Goal: Communication & Community: Share content

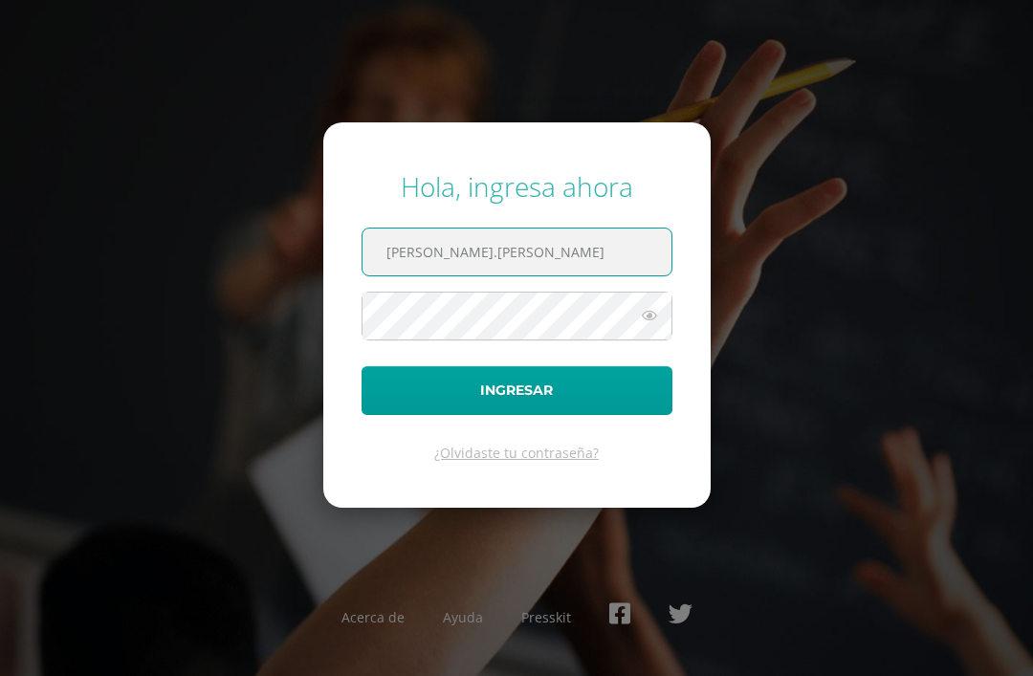
scroll to position [61, 8]
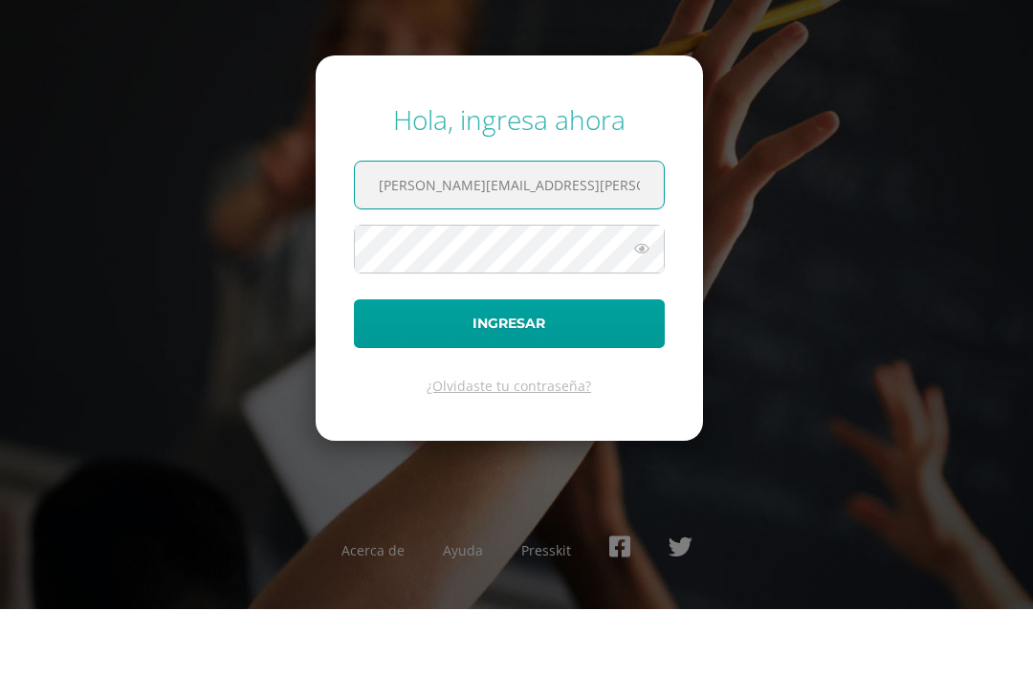
type input "[PERSON_NAME][EMAIL_ADDRESS][PERSON_NAME][DOMAIN_NAME]"
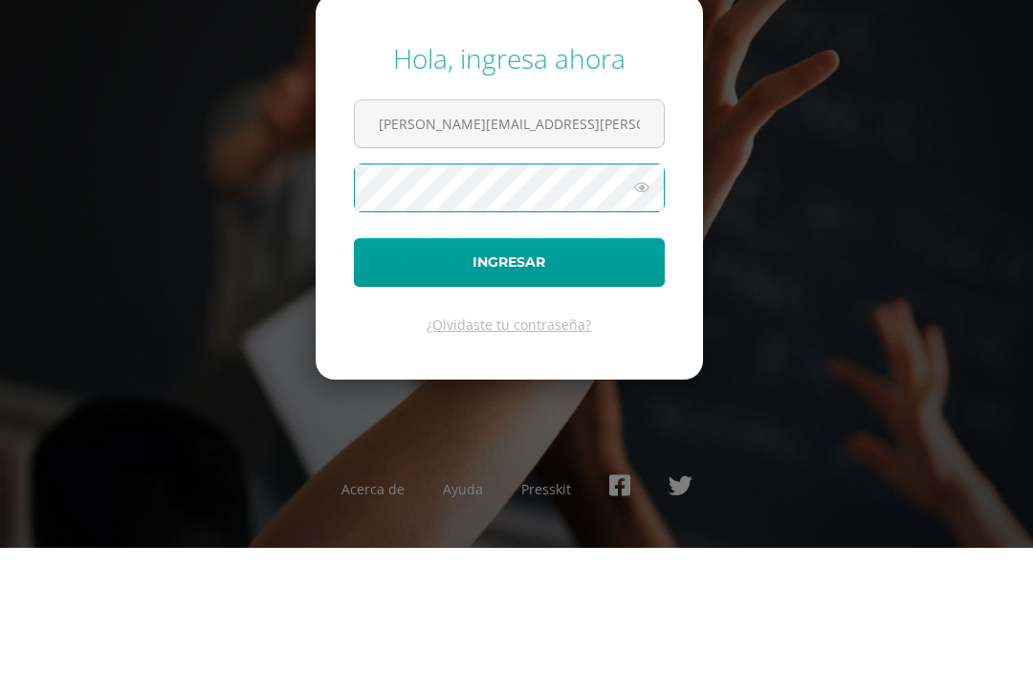
click at [570, 366] on button "Ingresar" at bounding box center [509, 390] width 311 height 49
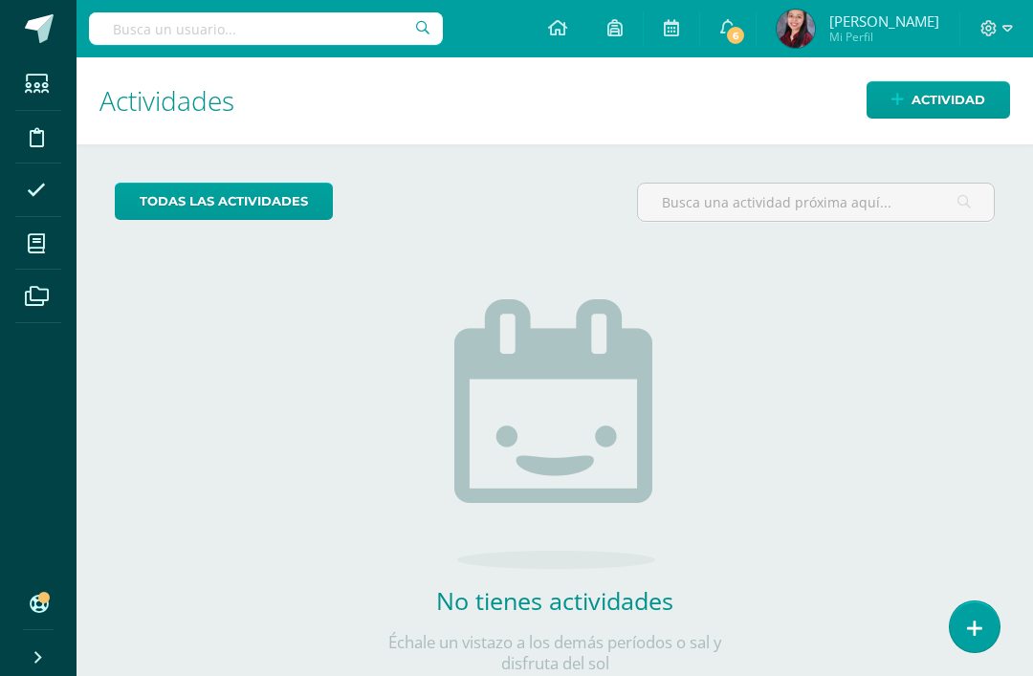
click at [933, 101] on span "Actividad" at bounding box center [948, 99] width 74 height 35
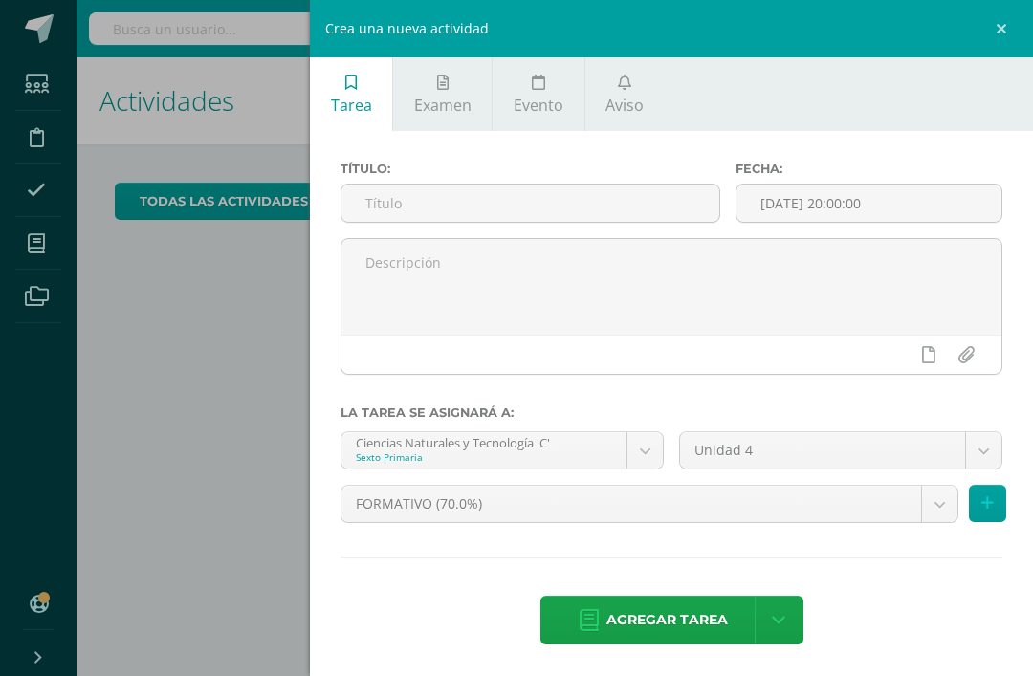
click at [634, 80] on link "Aviso" at bounding box center [624, 94] width 79 height 74
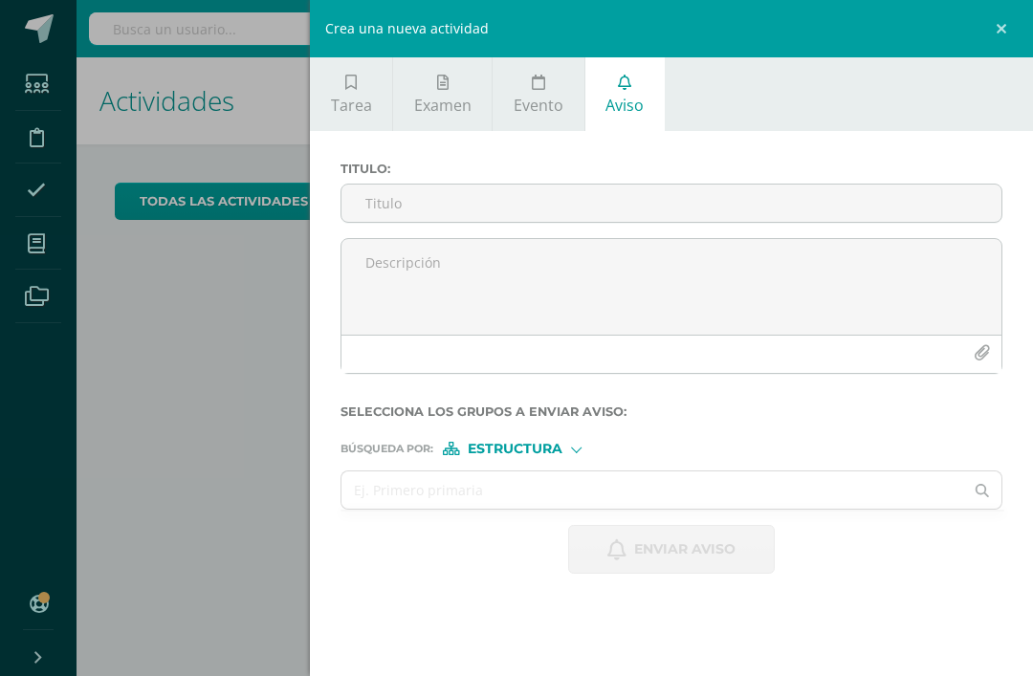
click at [661, 203] on input "Titulo :" at bounding box center [671, 203] width 660 height 37
type input "Partido de despedida"
click at [654, 256] on textarea at bounding box center [671, 287] width 660 height 96
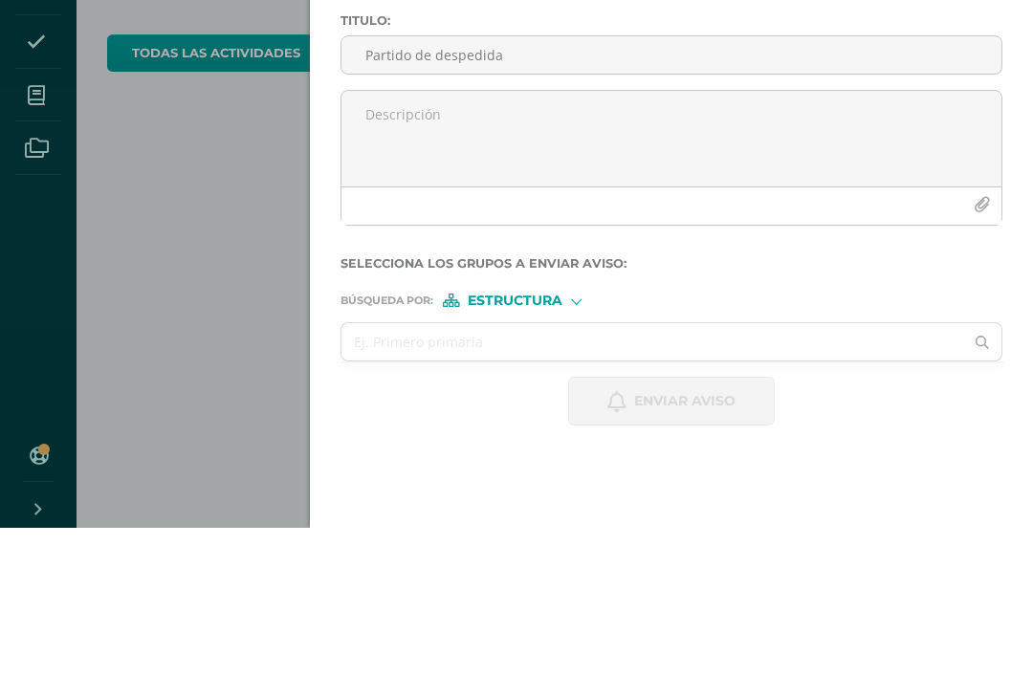
paste textarea "Buenos días, comparte con entusiasmo el último partido de la primaria. Recuerda…"
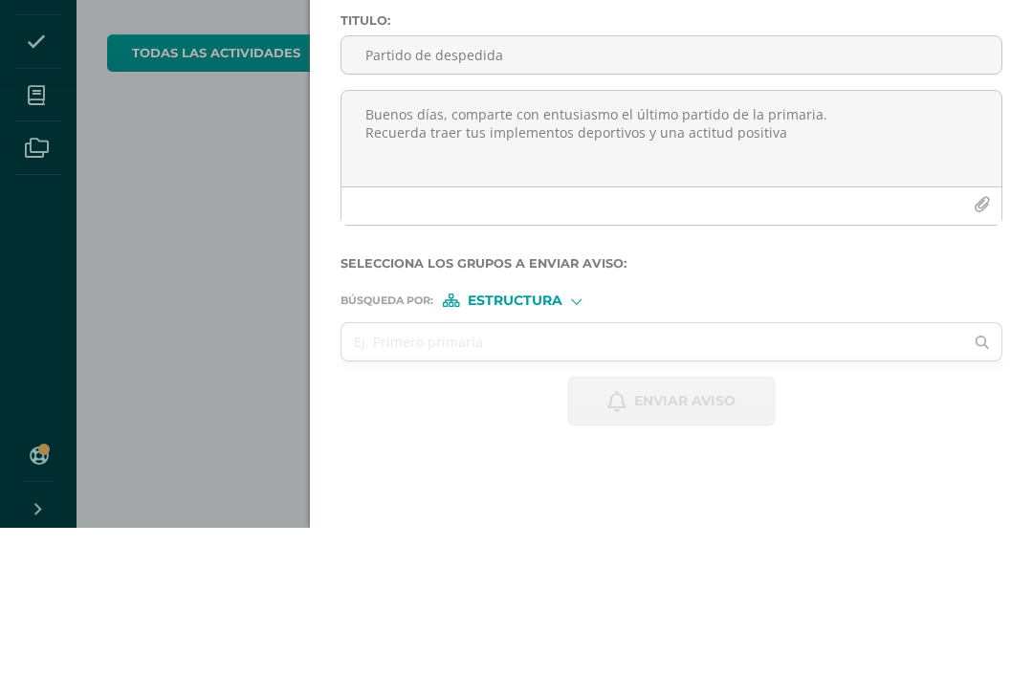
type textarea "Buenos días, comparte con entusiasmo el último partido de la primaria. Recuerda…"
click at [976, 345] on icon "button" at bounding box center [982, 353] width 16 height 16
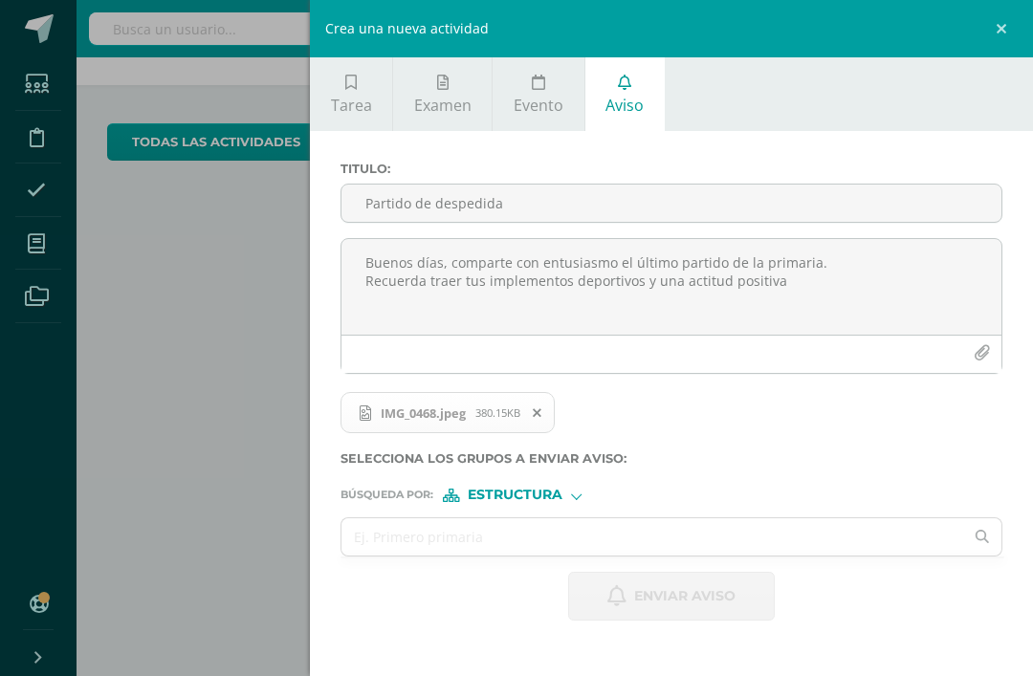
click at [490, 543] on input "text" at bounding box center [652, 536] width 622 height 37
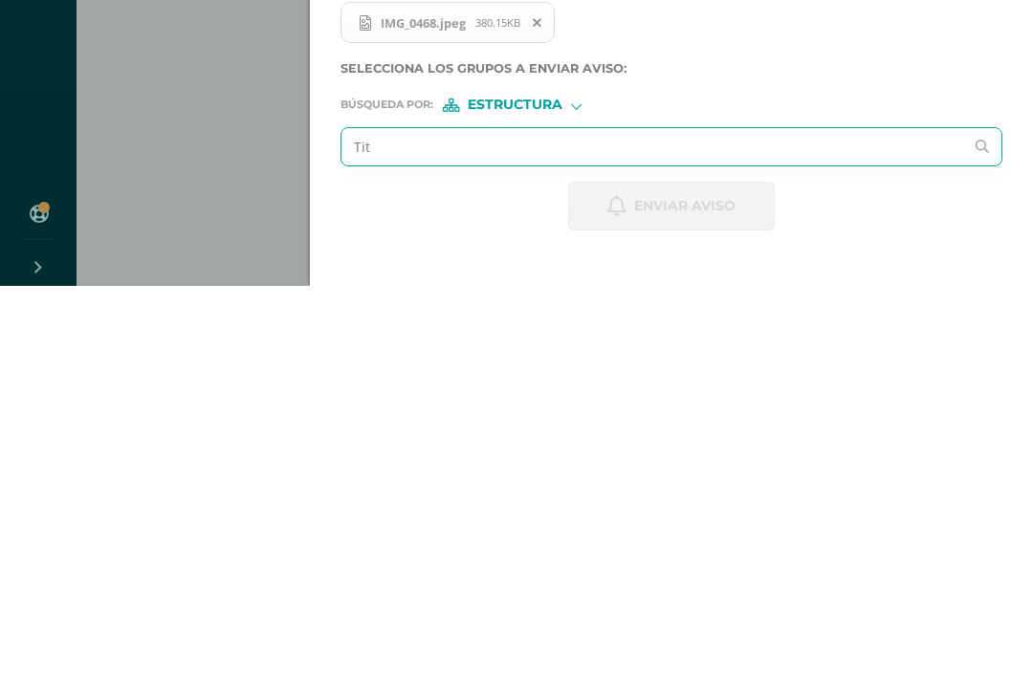
type input "Titu"
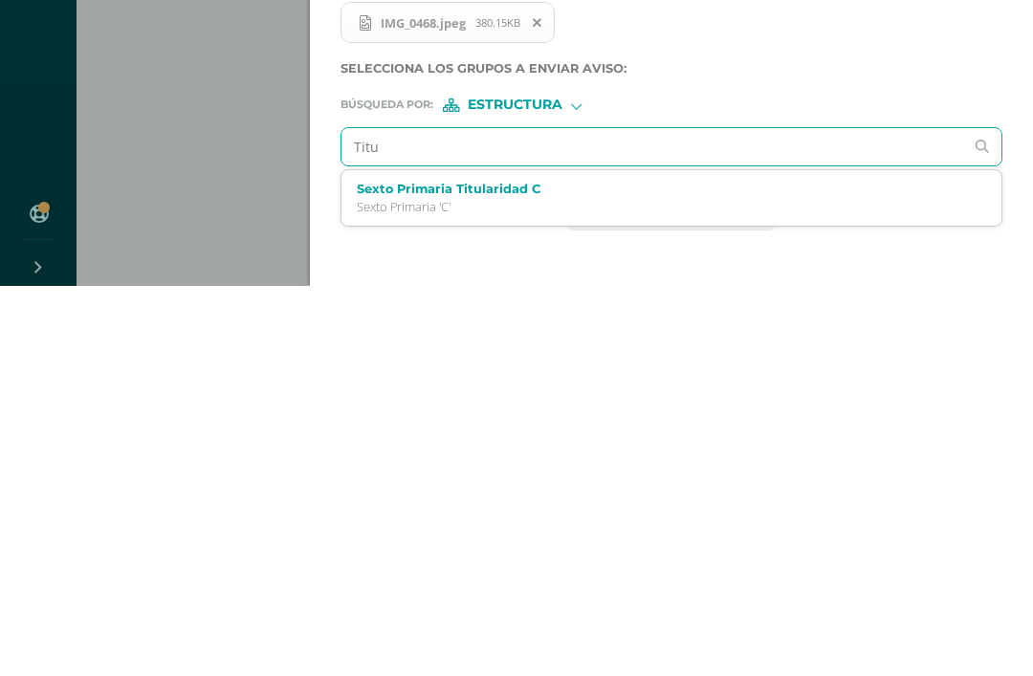
click at [643, 572] on label "Sexto Primaria Titularidad C" at bounding box center [658, 579] width 602 height 14
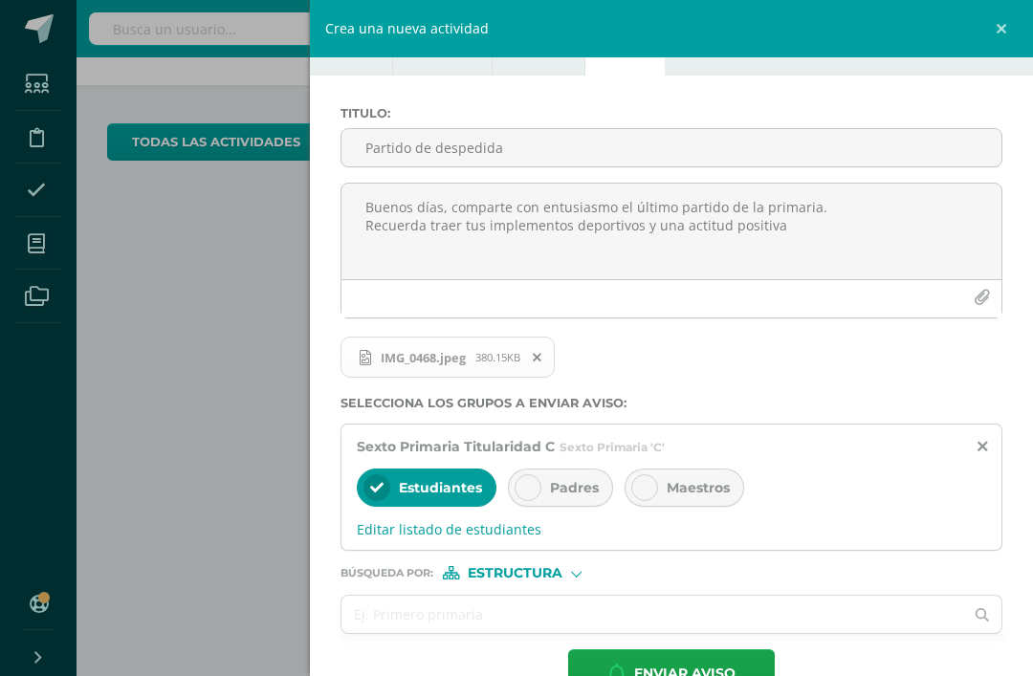
scroll to position [55, 0]
click at [525, 495] on icon at bounding box center [527, 488] width 13 height 13
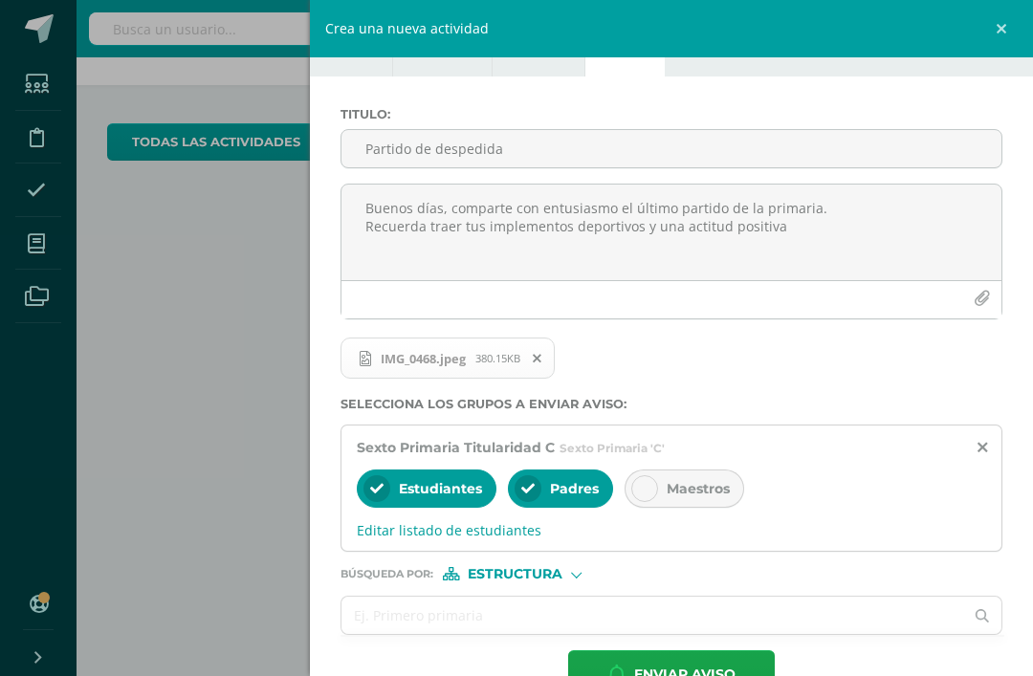
click at [575, 576] on div "Estructura" at bounding box center [514, 573] width 143 height 13
click at [534, 629] on span "Persona" at bounding box center [522, 631] width 69 height 11
click at [777, 611] on input "text" at bounding box center [652, 615] width 622 height 37
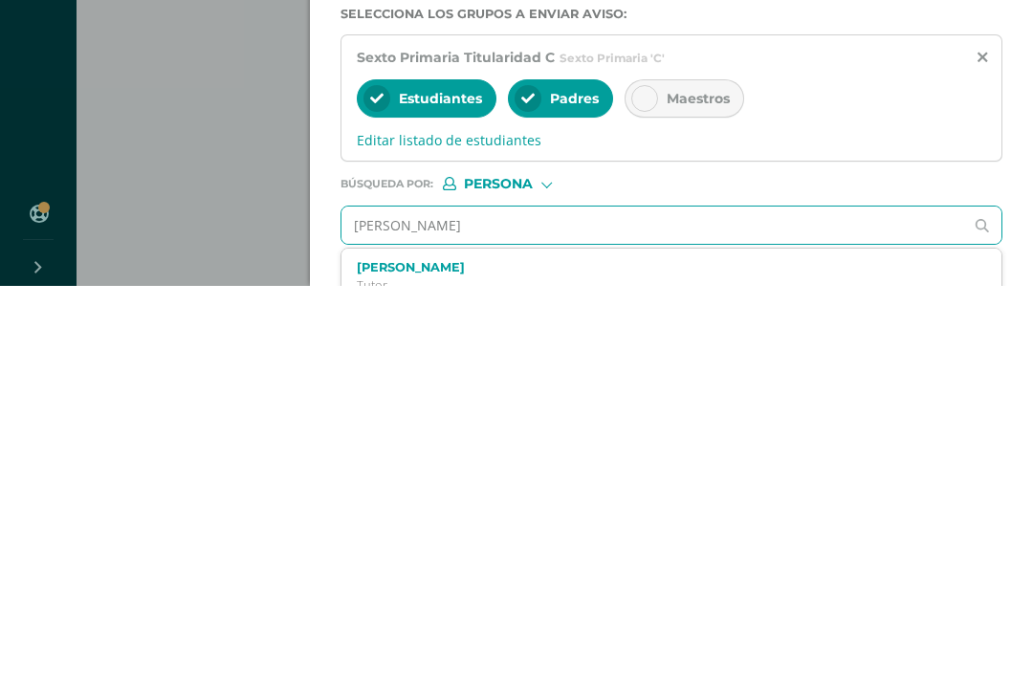
type input "Astrid ramirez"
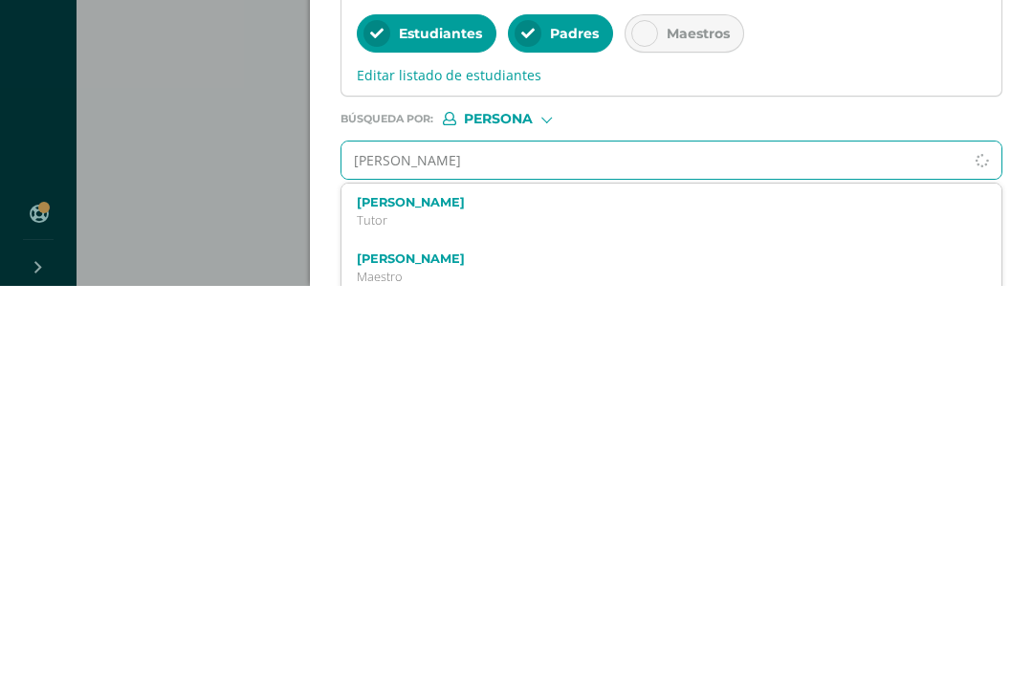
scroll to position [133, 0]
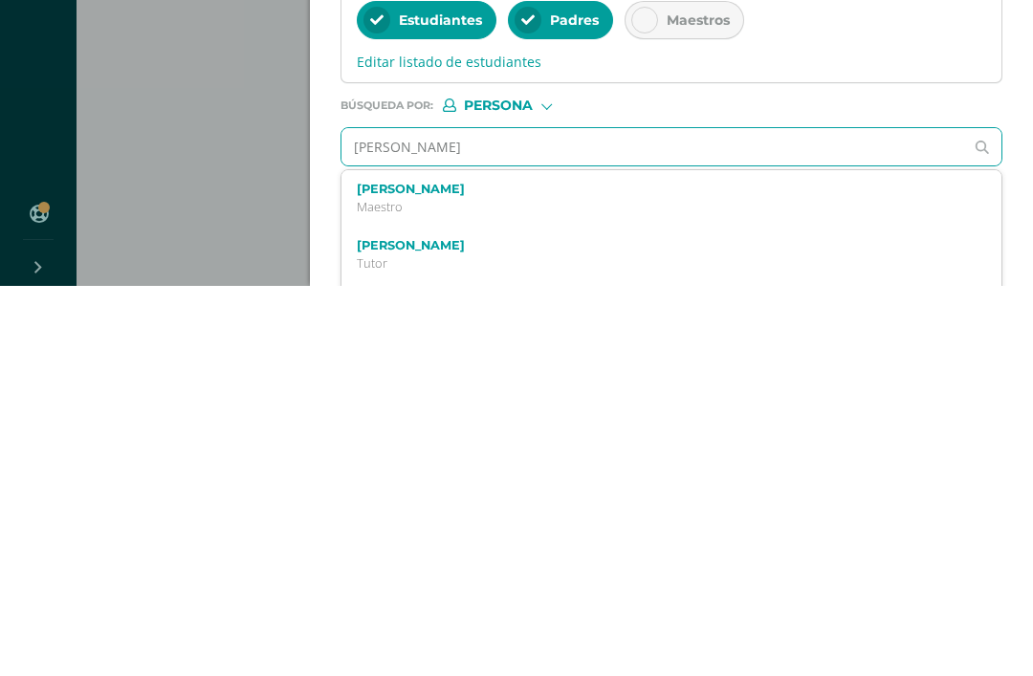
click at [757, 572] on label "Astrid Ramírez" at bounding box center [658, 579] width 602 height 14
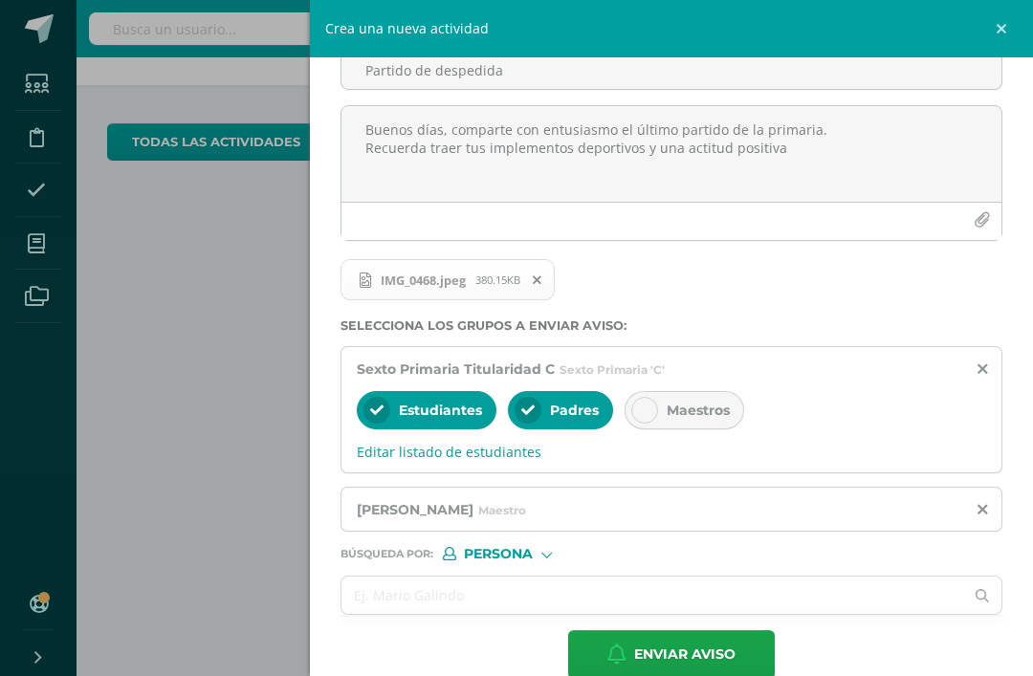
scroll to position [114, 0]
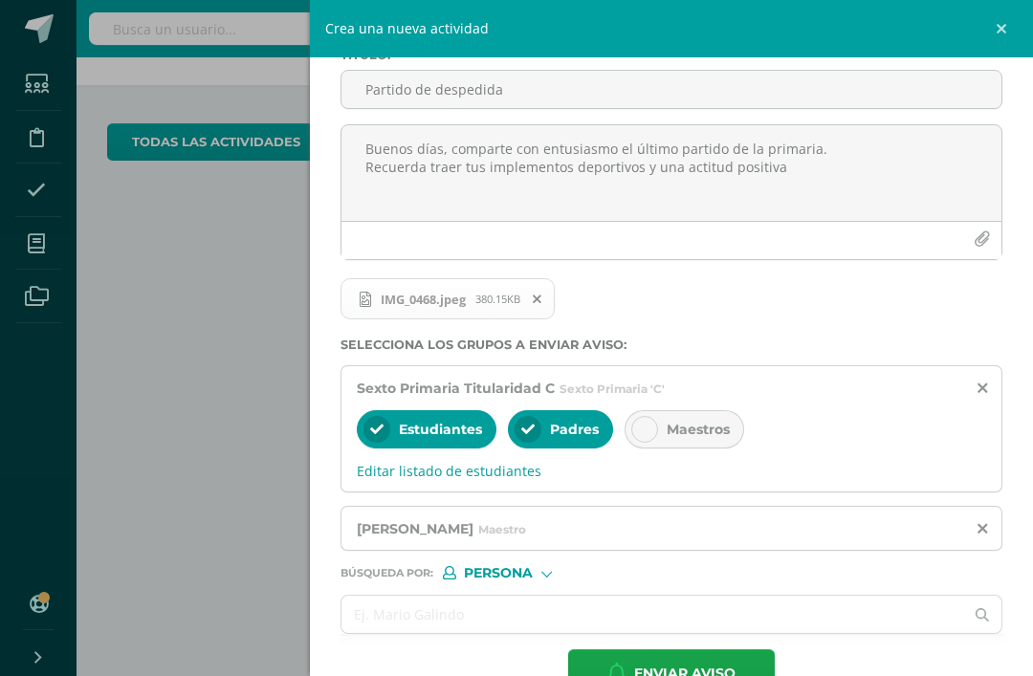
click at [830, 174] on textarea "Buenos días, comparte con entusiasmo el último partido de la primaria. Recuerda…" at bounding box center [671, 173] width 660 height 96
type textarea "Buenos días, comparte con entusiasmo el último partido de la primaria. Recuerda…"
click at [729, 669] on span "Enviar aviso" at bounding box center [684, 673] width 101 height 47
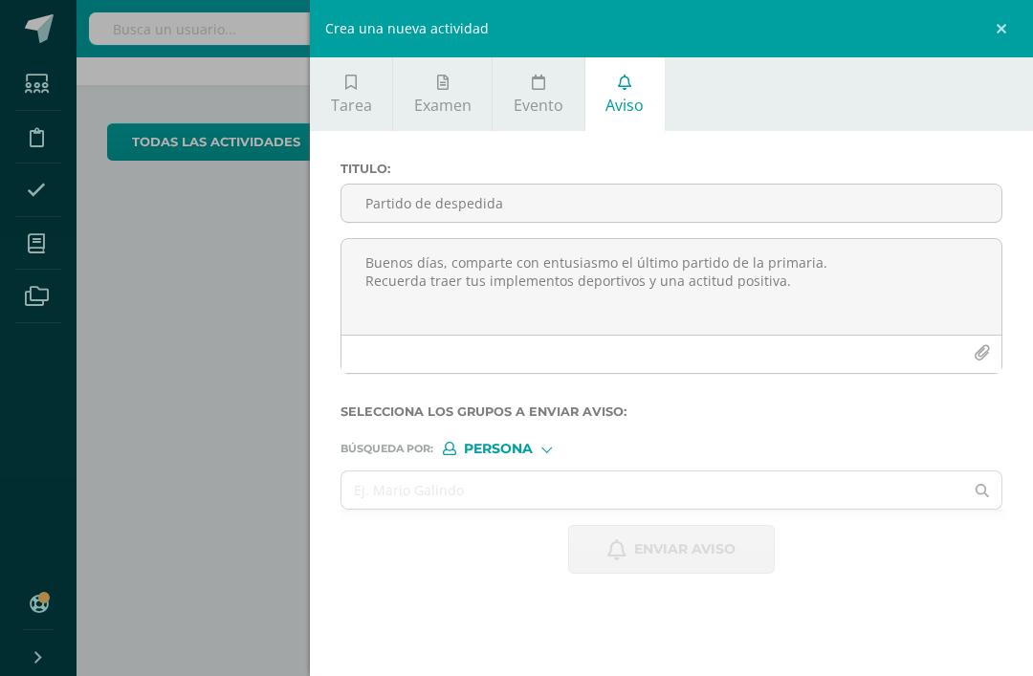
click at [1025, 15] on link at bounding box center [1003, 28] width 57 height 57
